Goal: Transaction & Acquisition: Purchase product/service

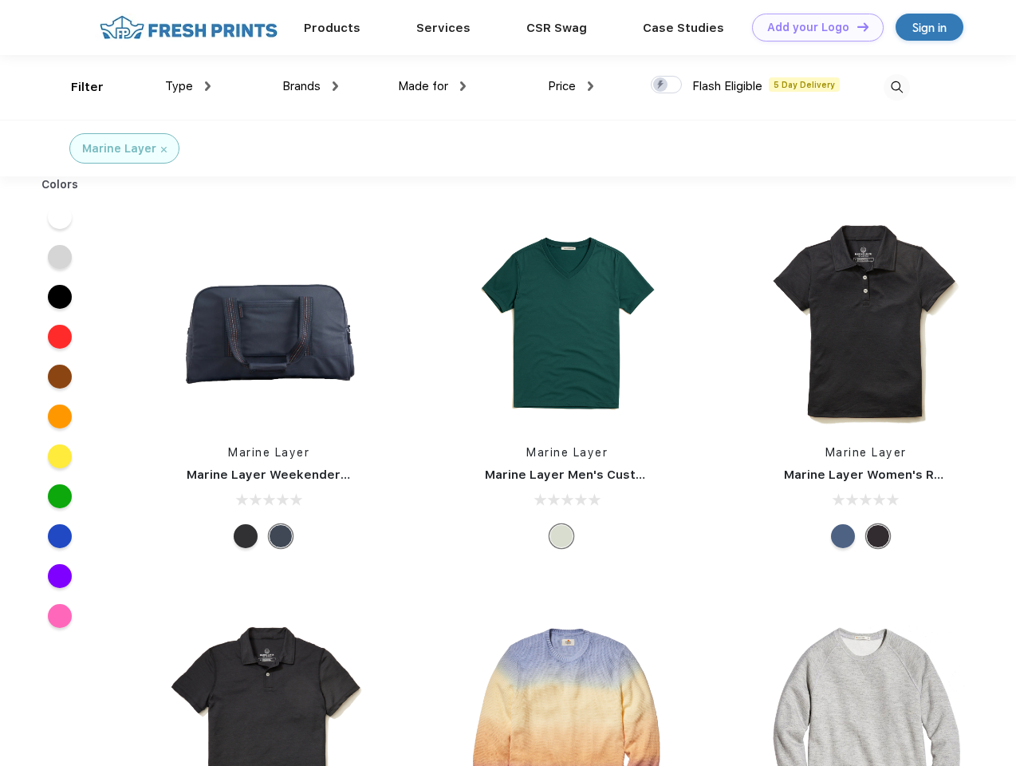
click at [812, 27] on link "Add your Logo Design Tool" at bounding box center [818, 28] width 132 height 28
click at [0, 0] on div "Design Tool" at bounding box center [0, 0] width 0 height 0
click at [856, 26] on link "Add your Logo Design Tool" at bounding box center [818, 28] width 132 height 28
click at [77, 87] on div "Filter" at bounding box center [87, 87] width 33 height 18
click at [188, 86] on span "Type" at bounding box center [179, 86] width 28 height 14
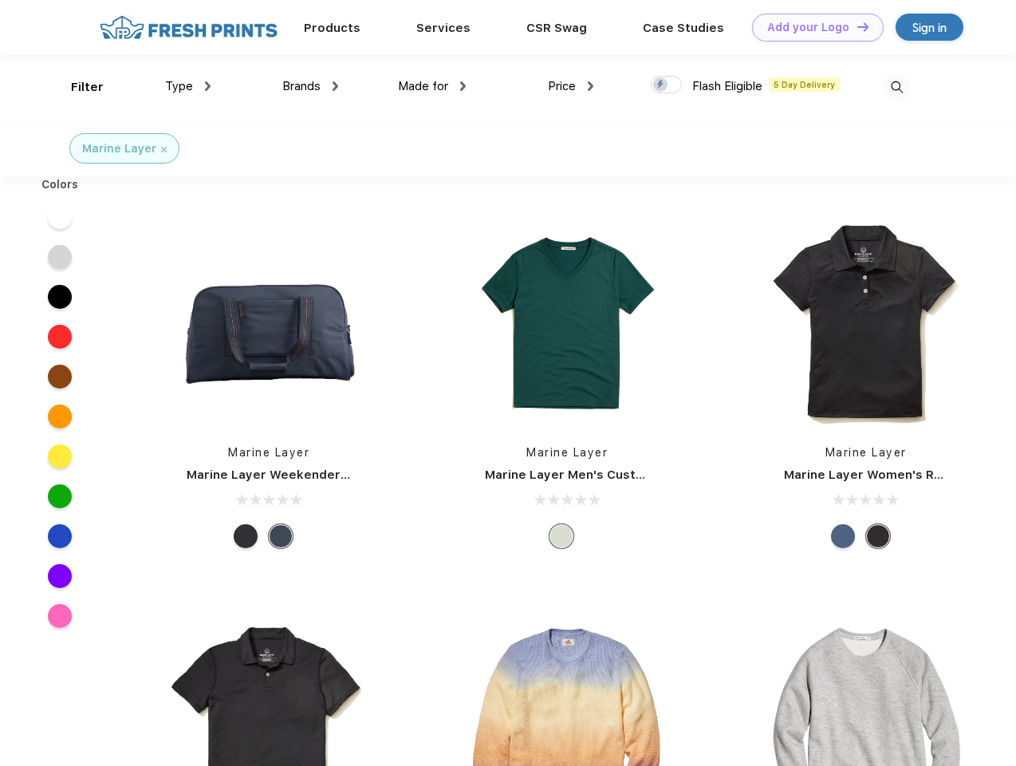
click at [310, 86] on span "Brands" at bounding box center [301, 86] width 38 height 14
click at [432, 86] on span "Made for" at bounding box center [423, 86] width 50 height 14
click at [571, 86] on span "Price" at bounding box center [562, 86] width 28 height 14
click at [667, 85] on div at bounding box center [666, 85] width 31 height 18
click at [661, 85] on input "checkbox" at bounding box center [656, 80] width 10 height 10
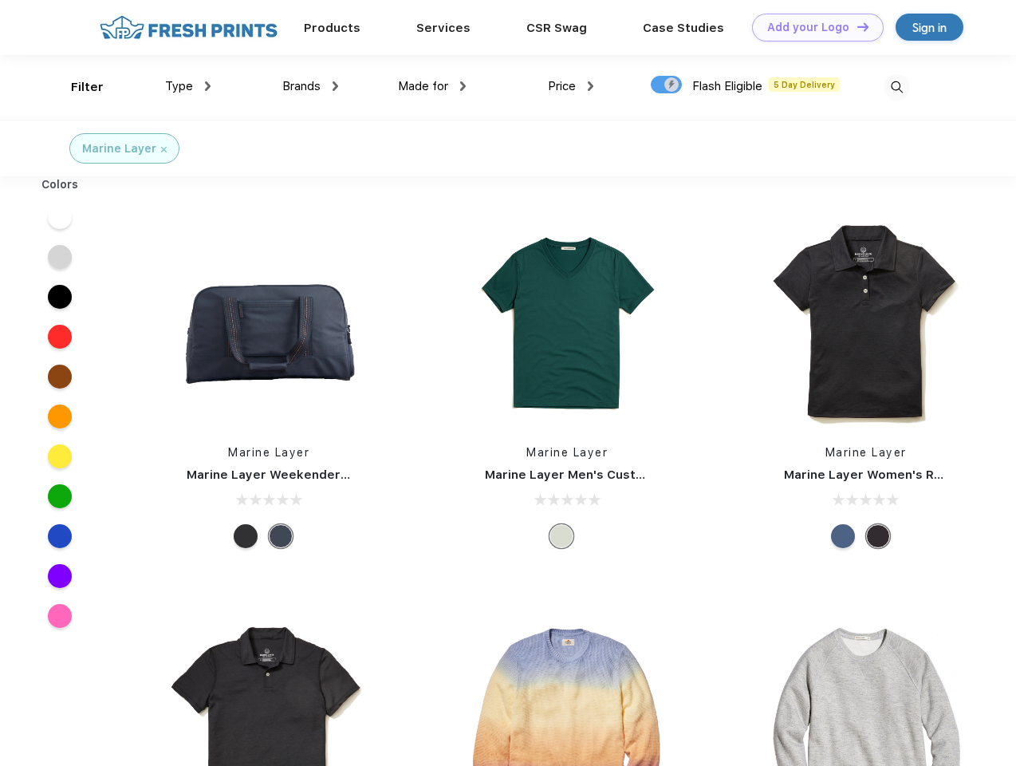
click at [896, 87] on img at bounding box center [897, 87] width 26 height 26
